Goal: Task Accomplishment & Management: Use online tool/utility

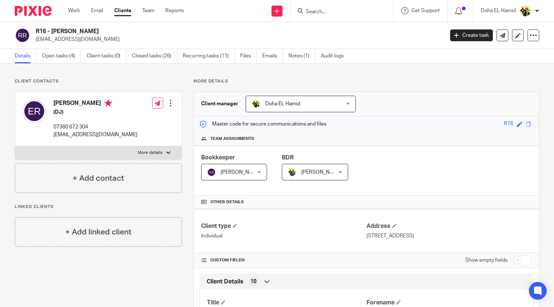
click at [322, 11] on input "Search" at bounding box center [338, 12] width 66 height 7
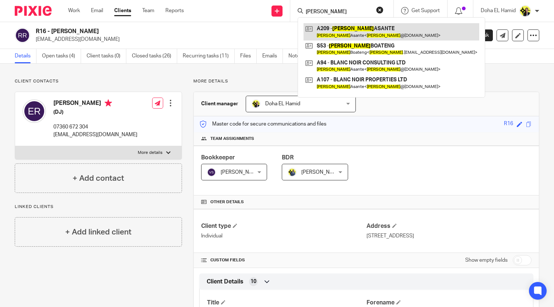
type input "anita"
click at [354, 28] on link at bounding box center [392, 31] width 176 height 17
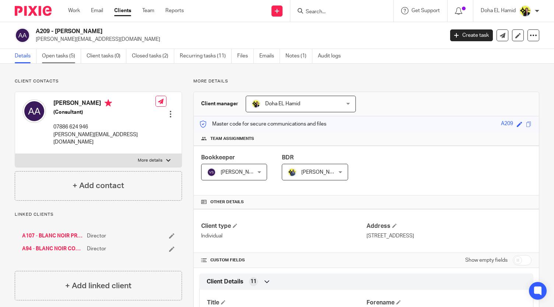
click at [72, 56] on link "Open tasks (5)" at bounding box center [61, 56] width 39 height 14
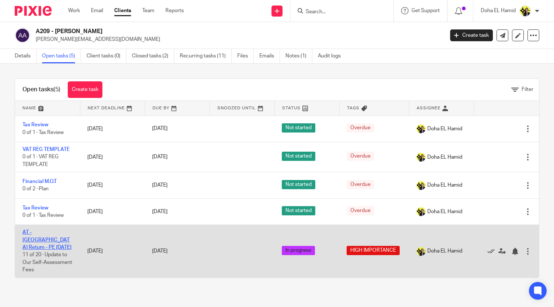
click at [46, 232] on link "AT - SA Return - PE 05-04-2025" at bounding box center [46, 240] width 49 height 20
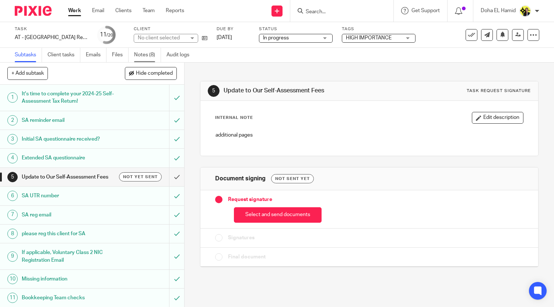
click at [151, 55] on link "Notes (8)" at bounding box center [147, 55] width 27 height 14
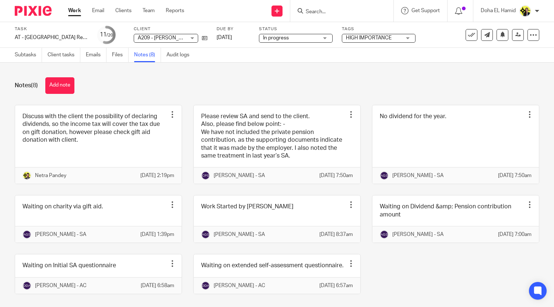
click at [323, 15] on form at bounding box center [344, 10] width 78 height 9
click at [324, 12] on input "Search" at bounding box center [338, 12] width 66 height 7
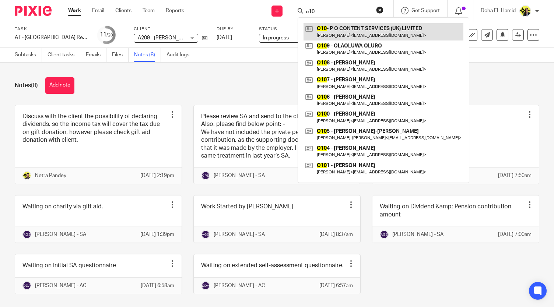
type input "o10"
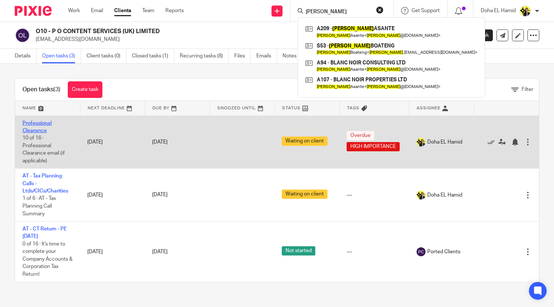
click at [44, 127] on link "Professional Clearance" at bounding box center [36, 127] width 29 height 13
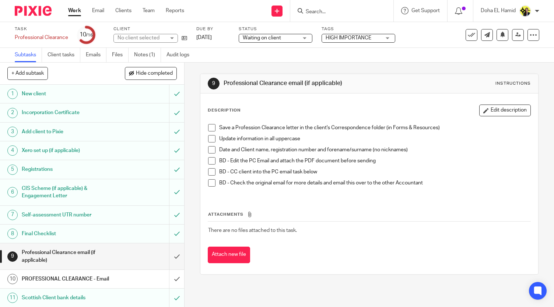
click at [69, 275] on h1 "PROFESSIONAL CLEARANCE - Email" at bounding box center [69, 279] width 94 height 11
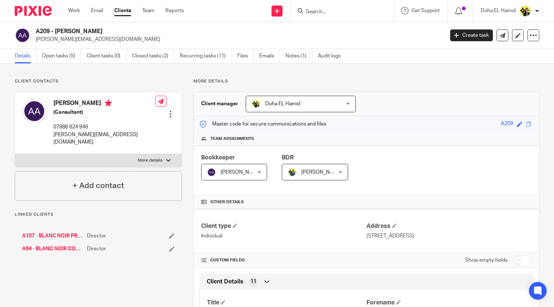
click at [83, 123] on p "07886 624 946" at bounding box center [104, 126] width 102 height 7
copy div "07886 624 946"
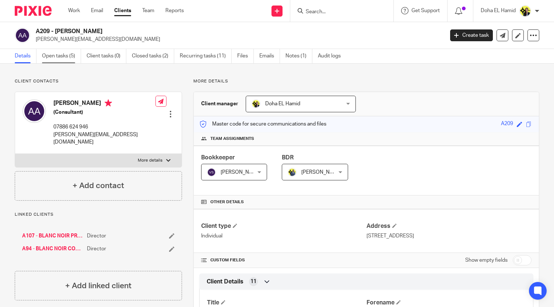
click at [58, 53] on link "Open tasks (5)" at bounding box center [61, 56] width 39 height 14
